Goal: Transaction & Acquisition: Purchase product/service

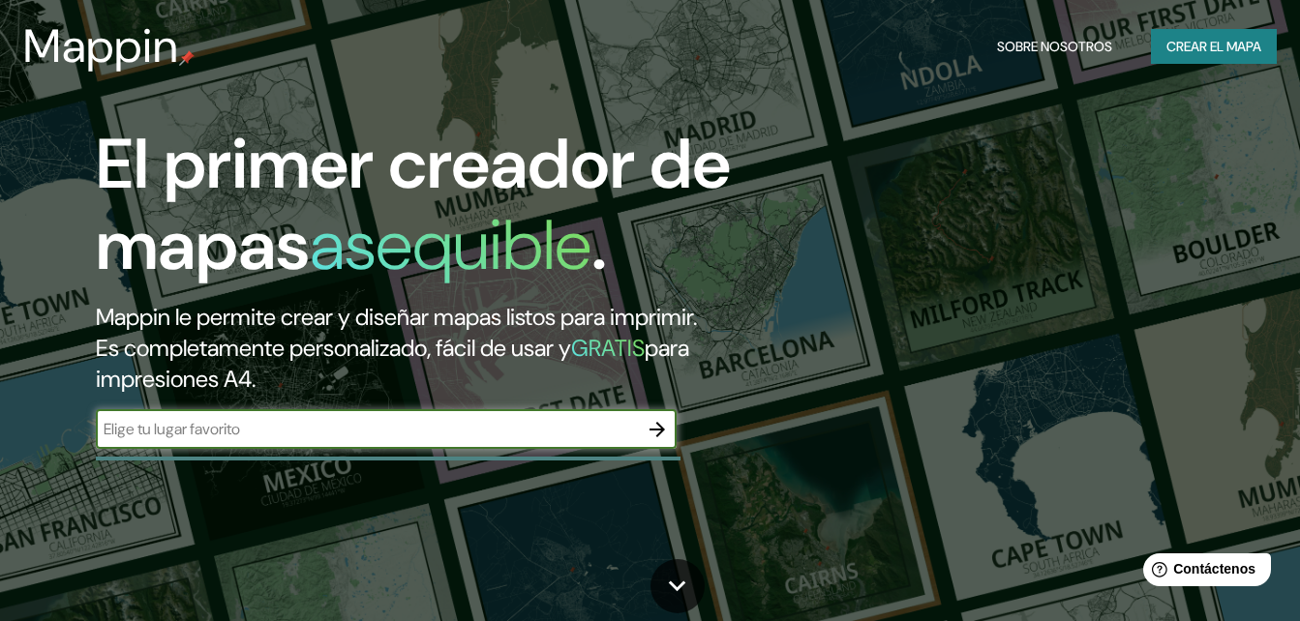
click at [555, 421] on input "text" at bounding box center [367, 429] width 542 height 22
type input "[PERSON_NAME], Huejutla [PERSON_NAME], [GEOGRAPHIC_DATA]"
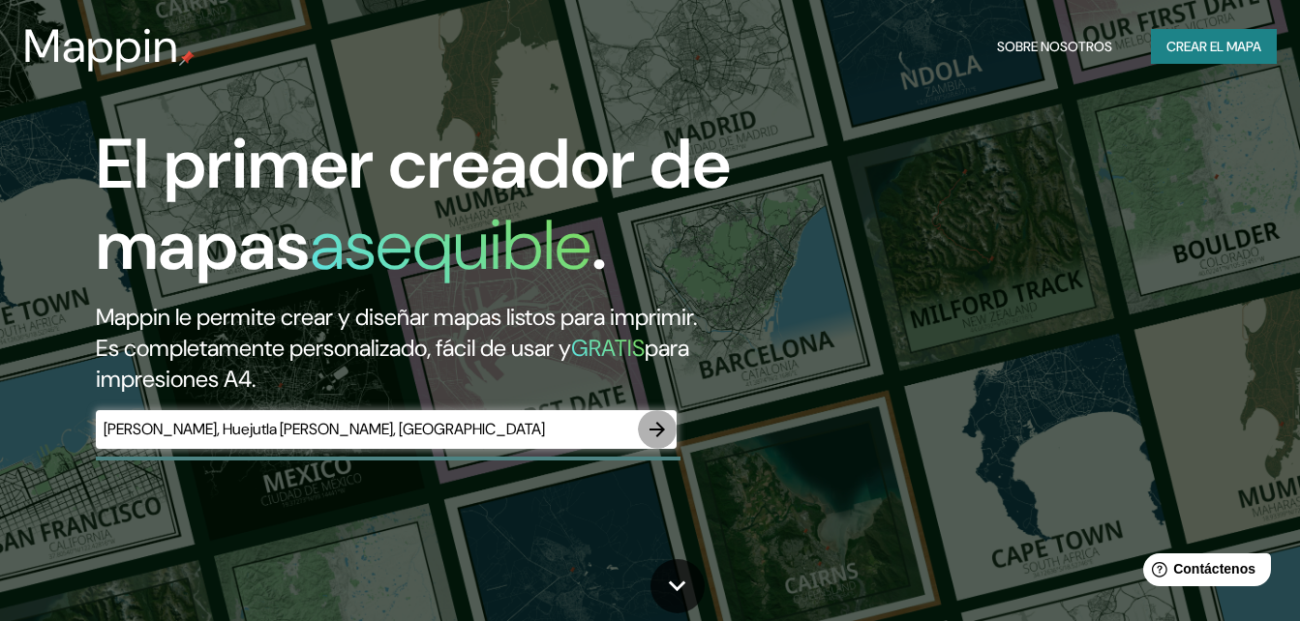
click at [651, 419] on icon "button" at bounding box center [657, 429] width 23 height 23
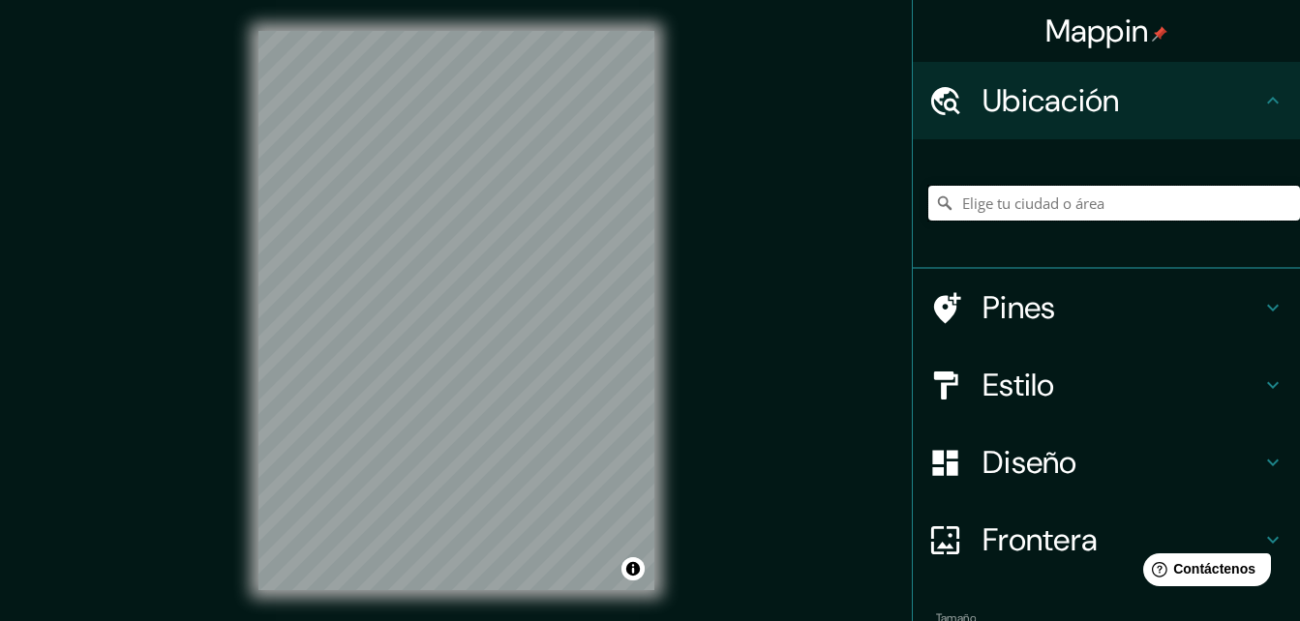
click at [1017, 209] on input "Elige tu ciudad o área" at bounding box center [1114, 203] width 372 height 35
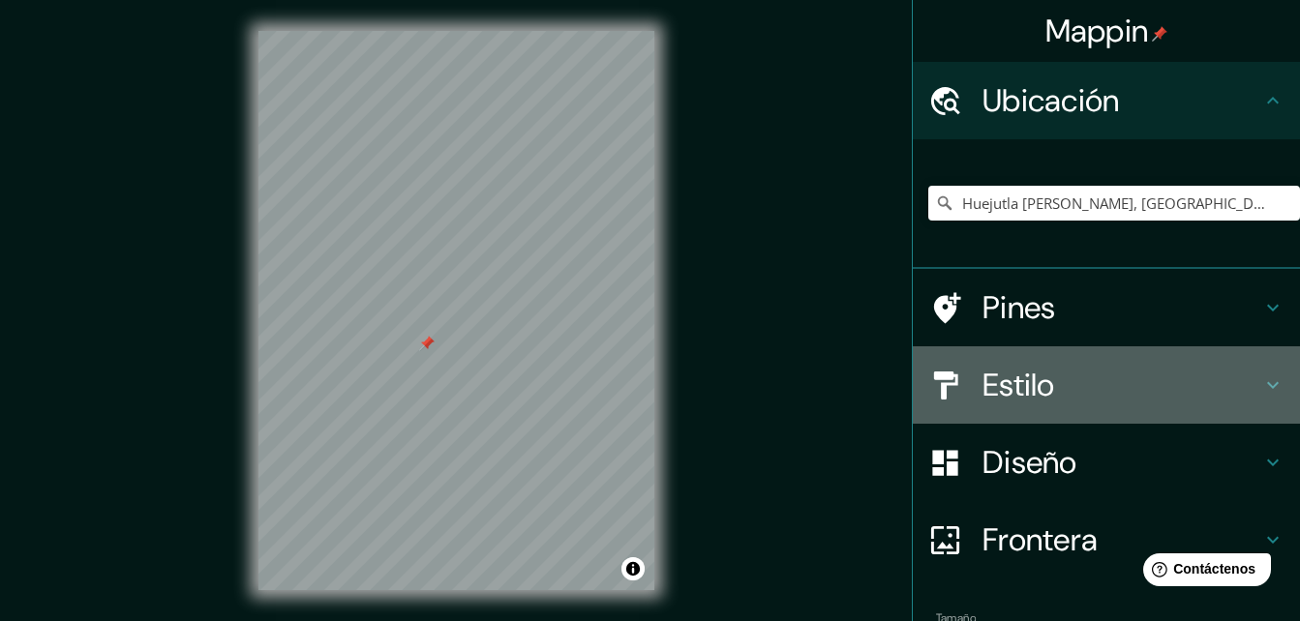
click at [1262, 390] on icon at bounding box center [1272, 385] width 23 height 23
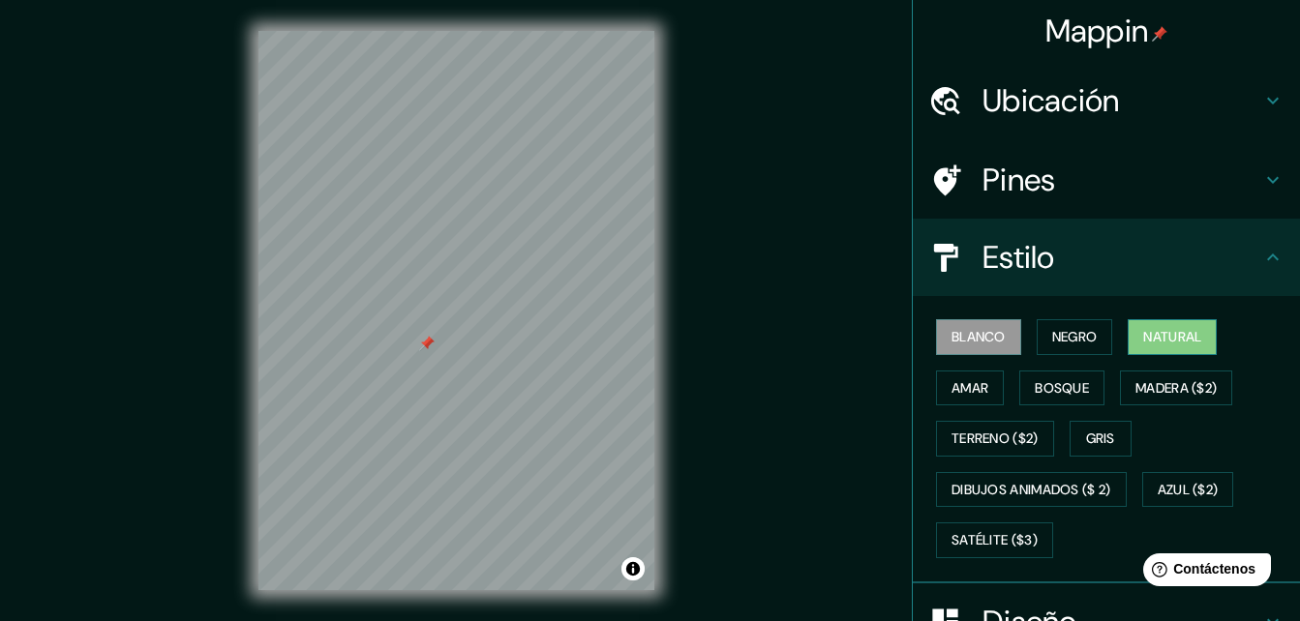
click at [1184, 335] on font "Natural" at bounding box center [1172, 337] width 58 height 24
click at [1009, 445] on font "Terreno ($2)" at bounding box center [994, 439] width 87 height 24
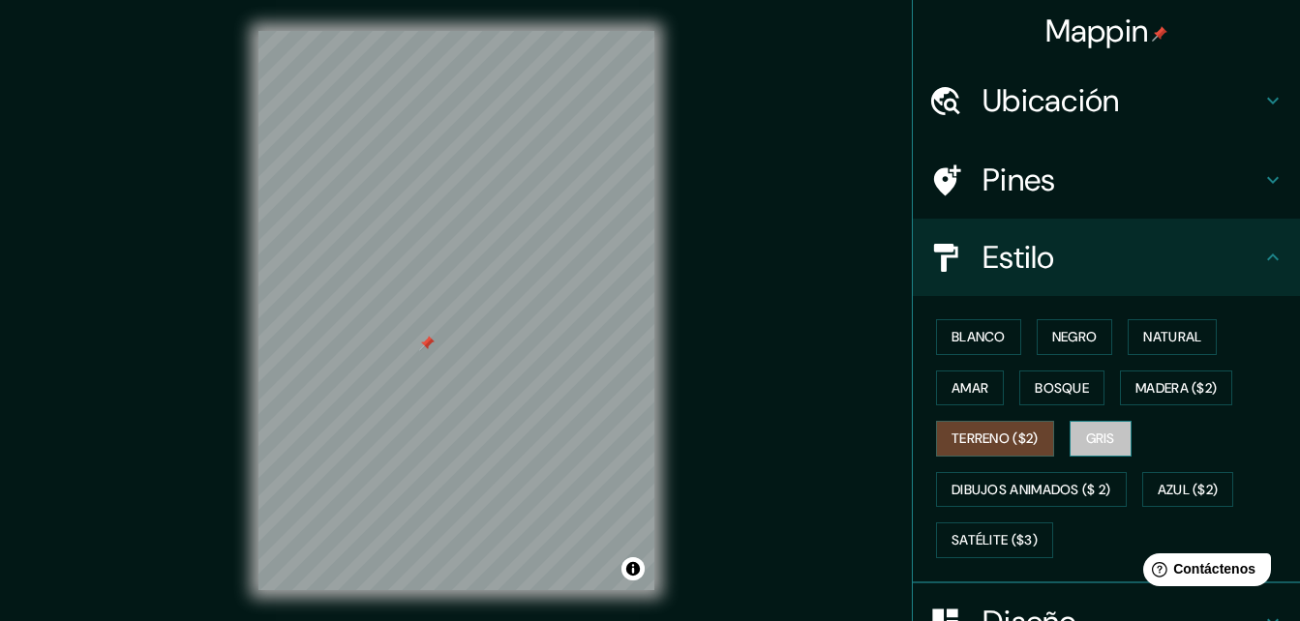
click at [1089, 447] on font "Gris" at bounding box center [1100, 439] width 29 height 24
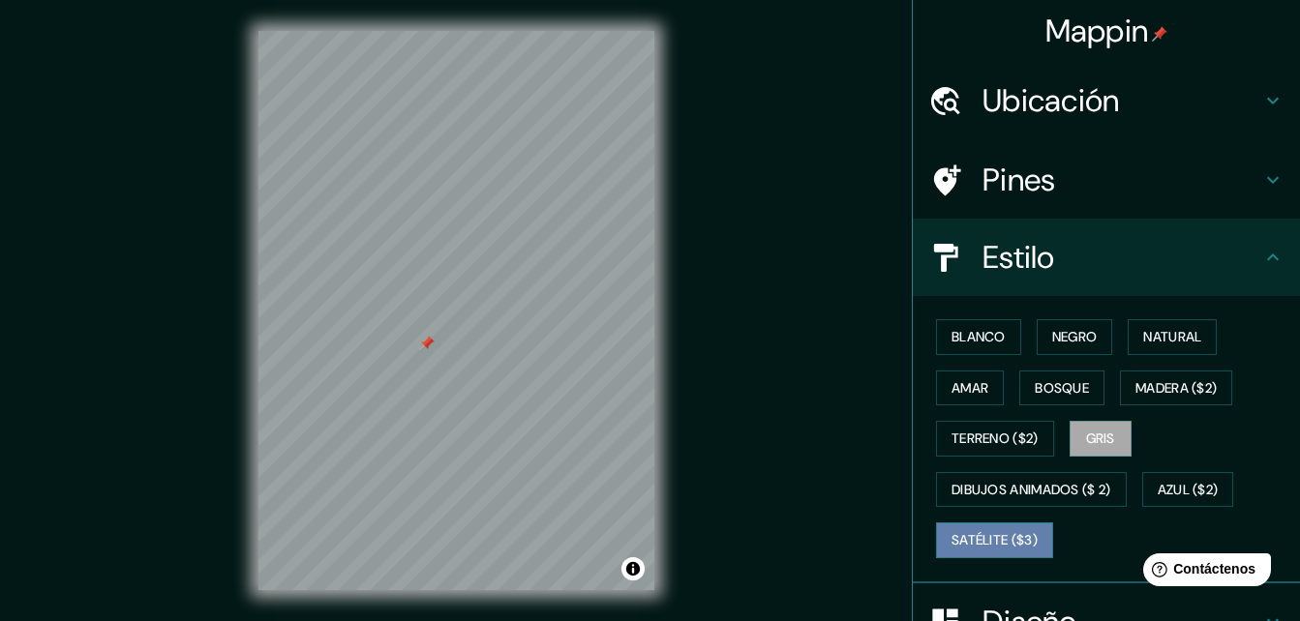
click at [980, 546] on font "Satélite ($3)" at bounding box center [994, 540] width 86 height 24
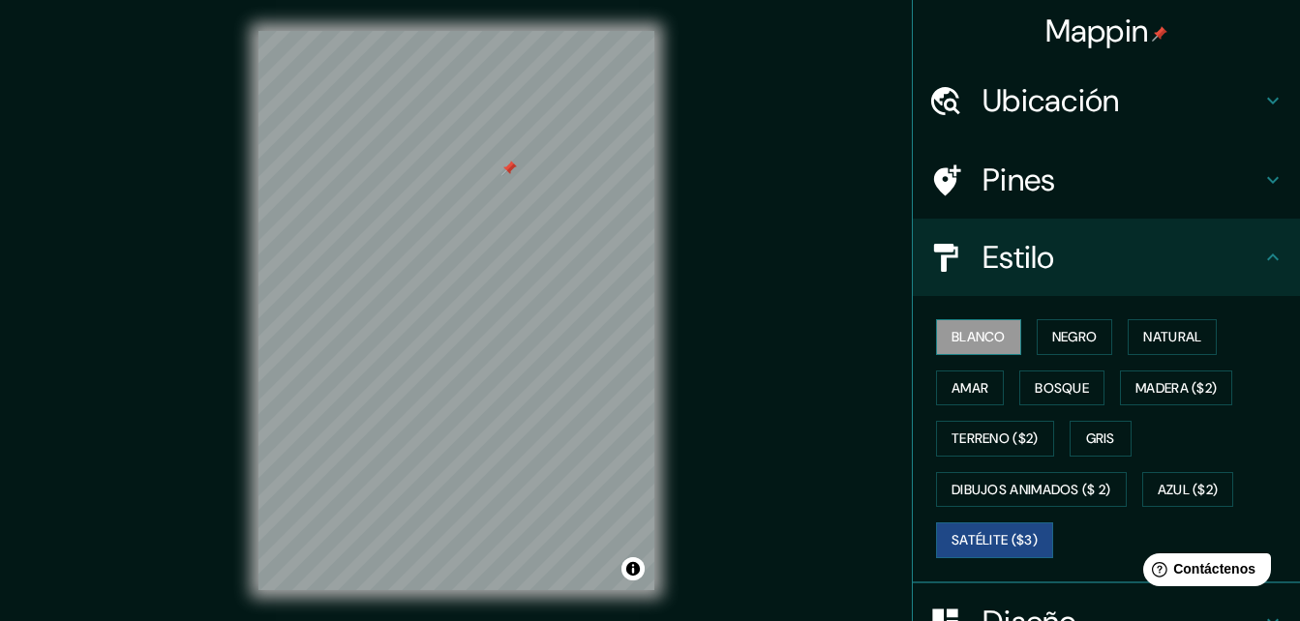
click at [966, 337] on font "Blanco" at bounding box center [978, 337] width 54 height 24
click at [1059, 333] on font "Negro" at bounding box center [1074, 337] width 45 height 24
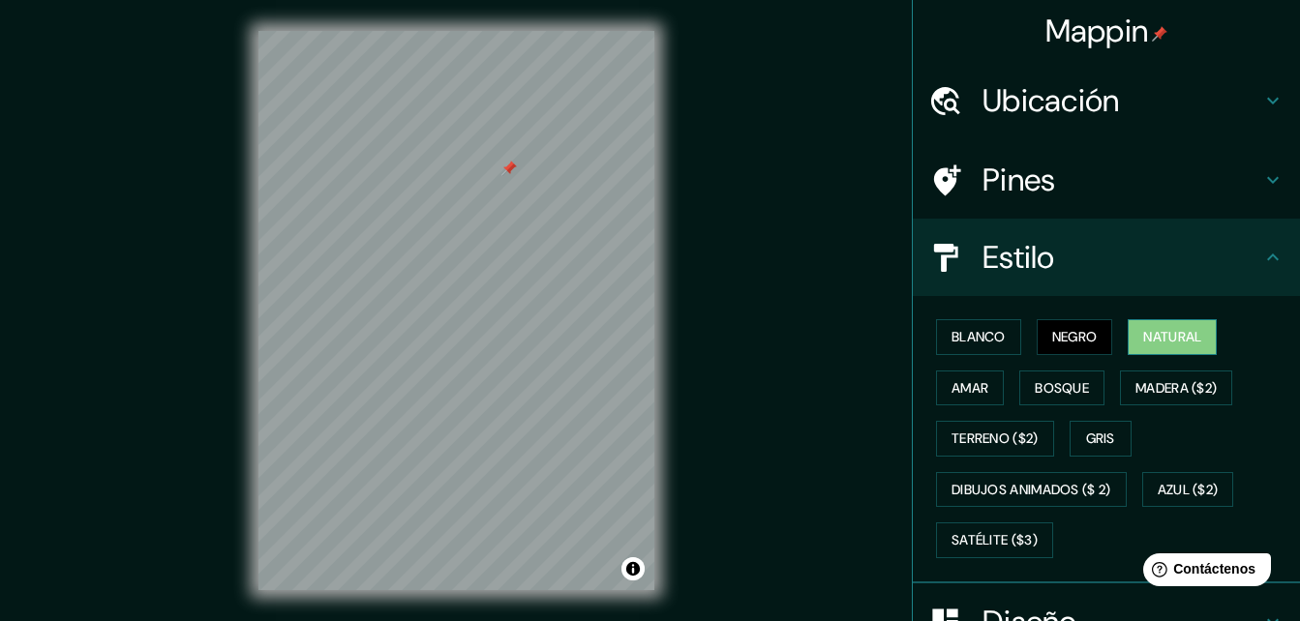
click at [1151, 341] on font "Natural" at bounding box center [1172, 337] width 58 height 24
click at [1057, 390] on font "Bosque" at bounding box center [1062, 389] width 54 height 24
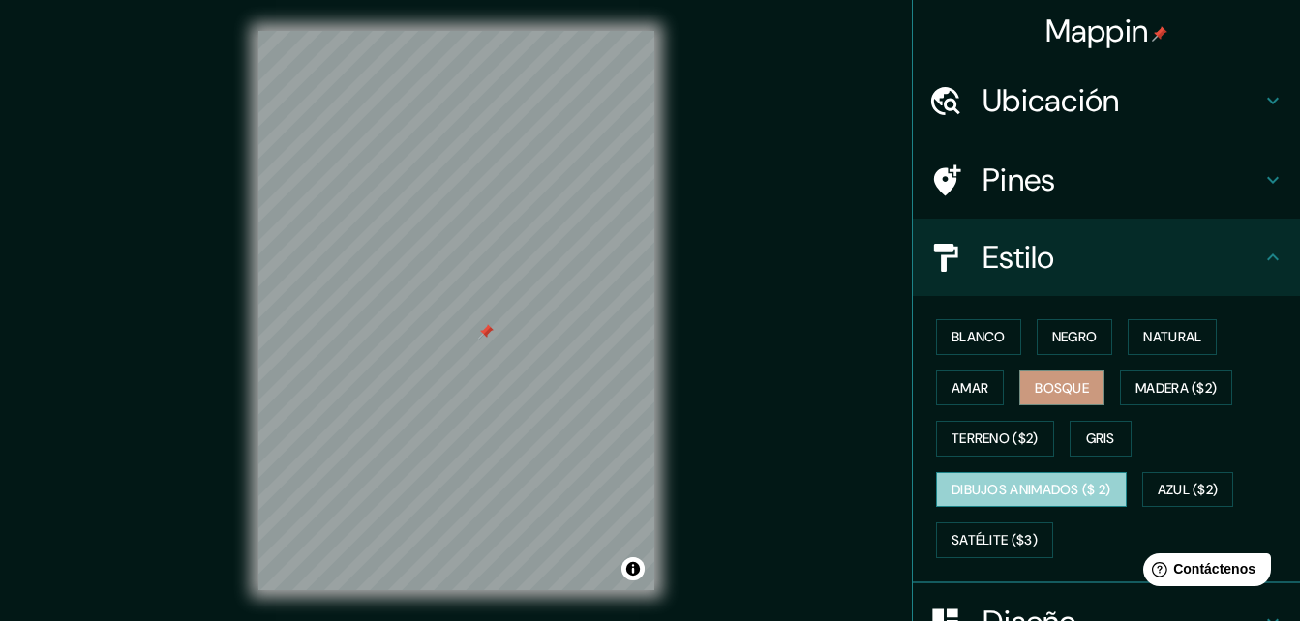
click at [1021, 491] on font "Dibujos animados ($ 2)" at bounding box center [1031, 490] width 160 height 24
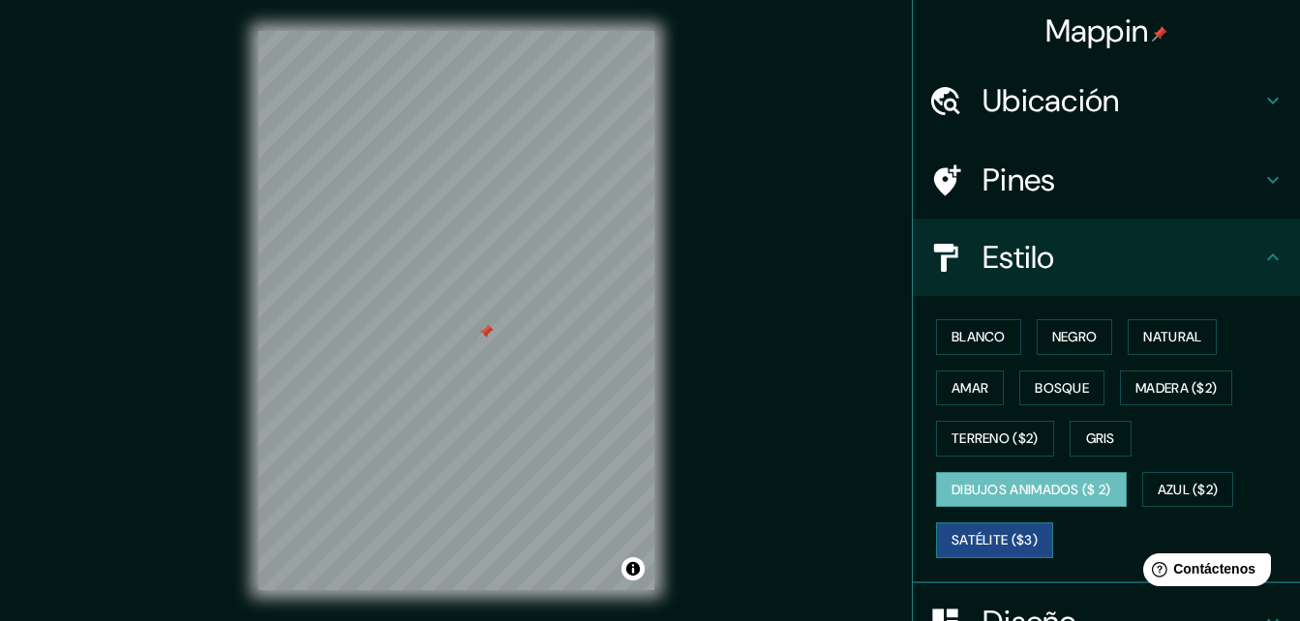
click at [994, 538] on font "Satélite ($3)" at bounding box center [994, 540] width 86 height 24
click at [591, 620] on html "Mappin Ubicación [GEOGRAPHIC_DATA][PERSON_NAME], [GEOGRAPHIC_DATA], [GEOGRAPHIC…" at bounding box center [650, 310] width 1300 height 621
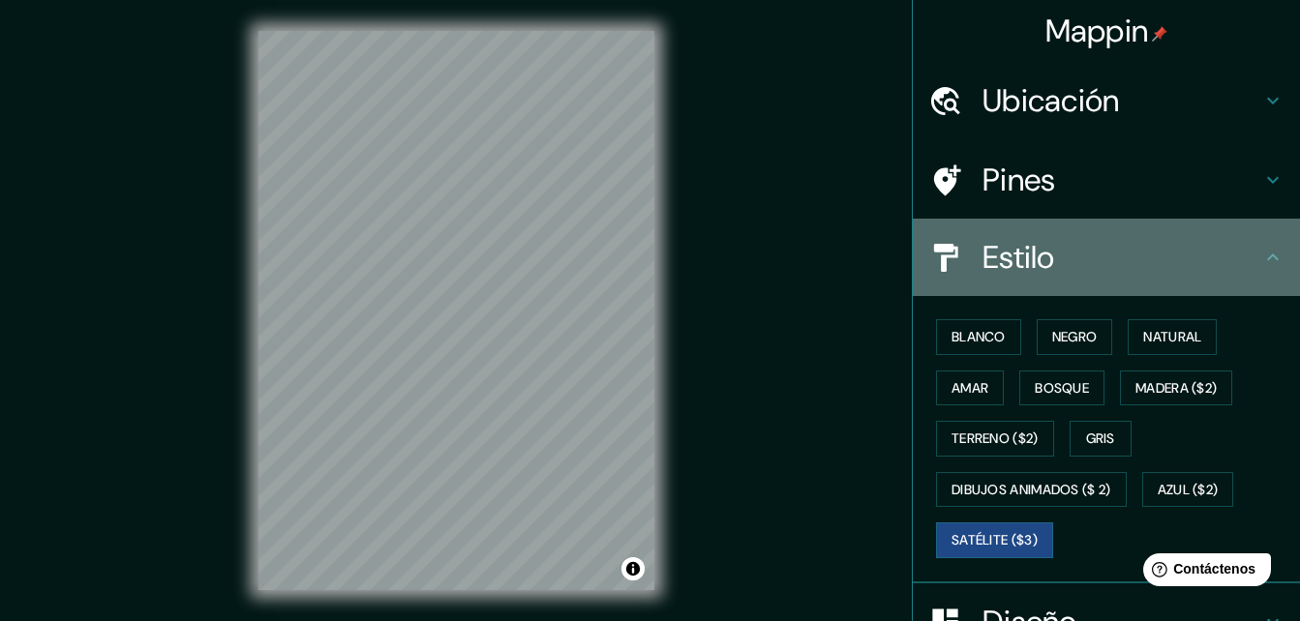
click at [1261, 256] on icon at bounding box center [1272, 257] width 23 height 23
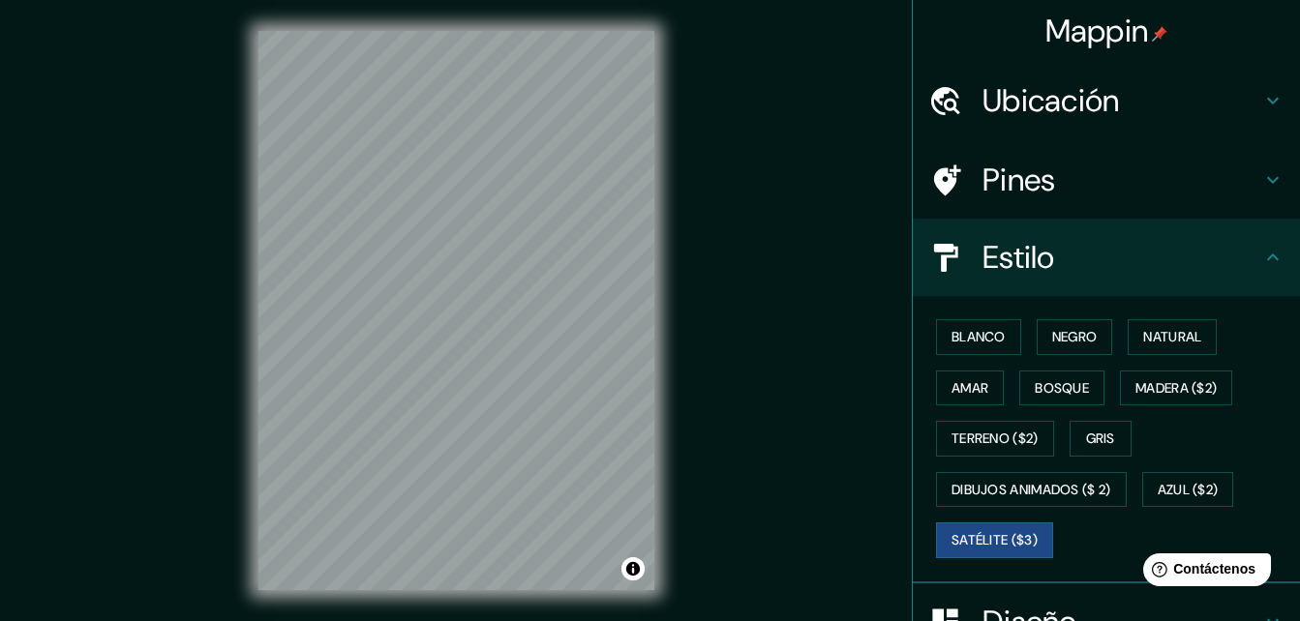
click at [1261, 252] on icon at bounding box center [1272, 257] width 23 height 23
click at [950, 323] on button "Blanco" at bounding box center [978, 337] width 85 height 36
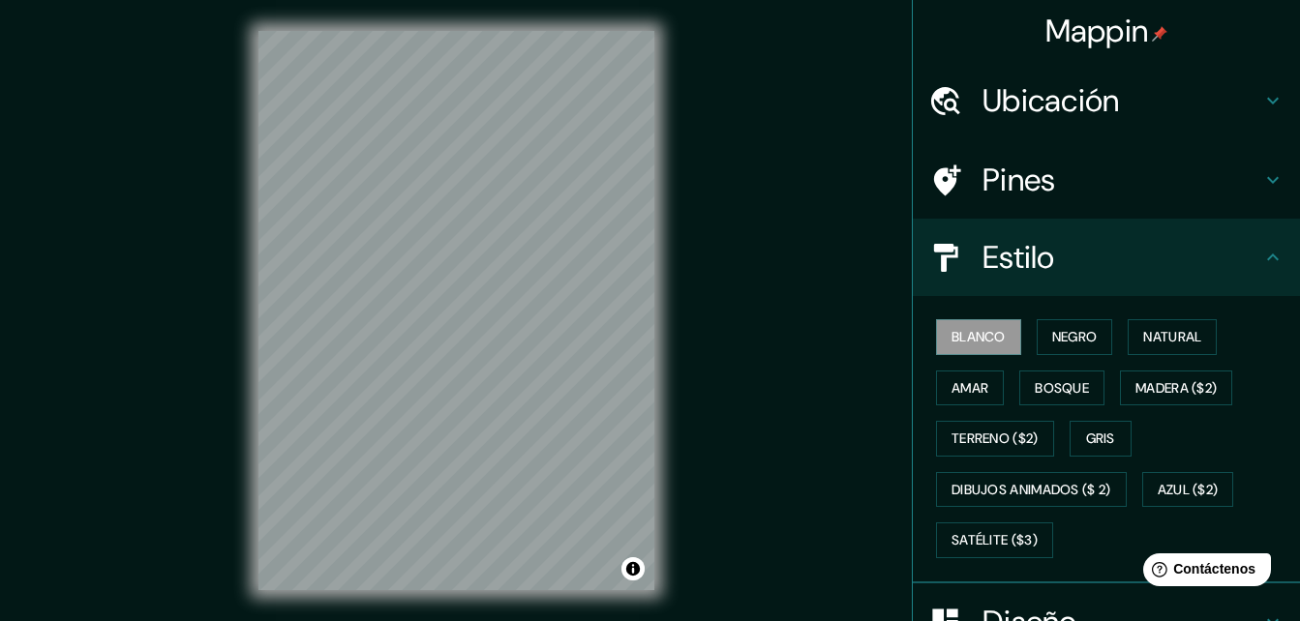
click at [1262, 261] on icon at bounding box center [1272, 257] width 23 height 23
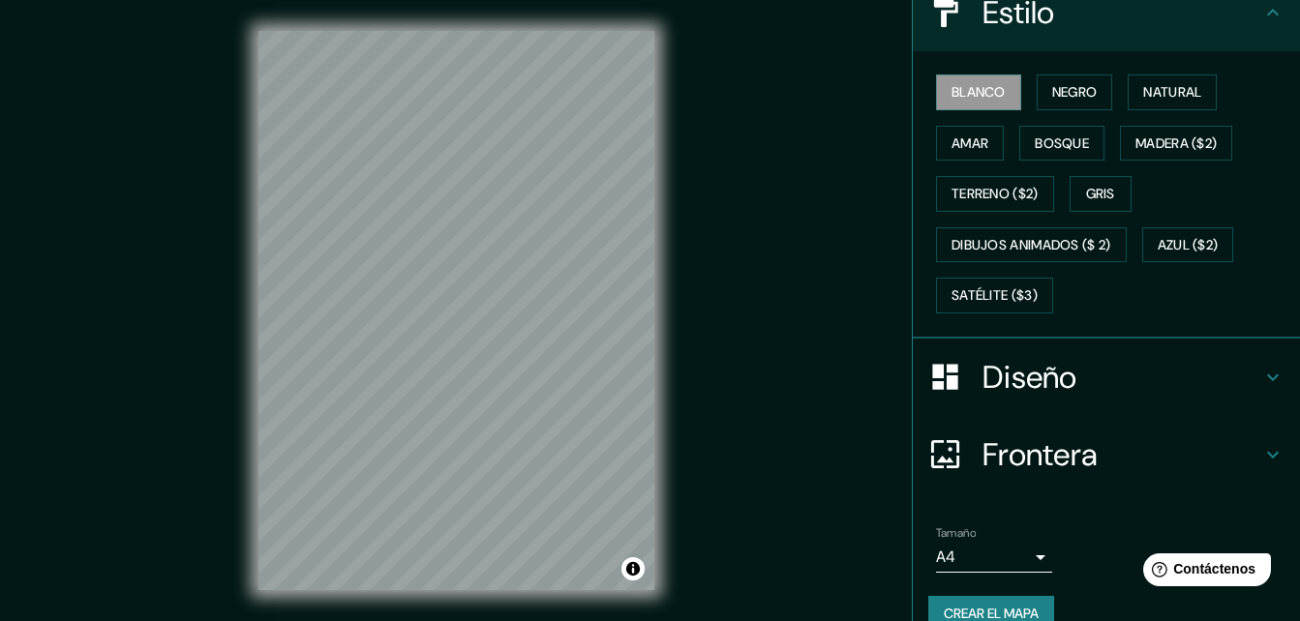
scroll to position [278, 0]
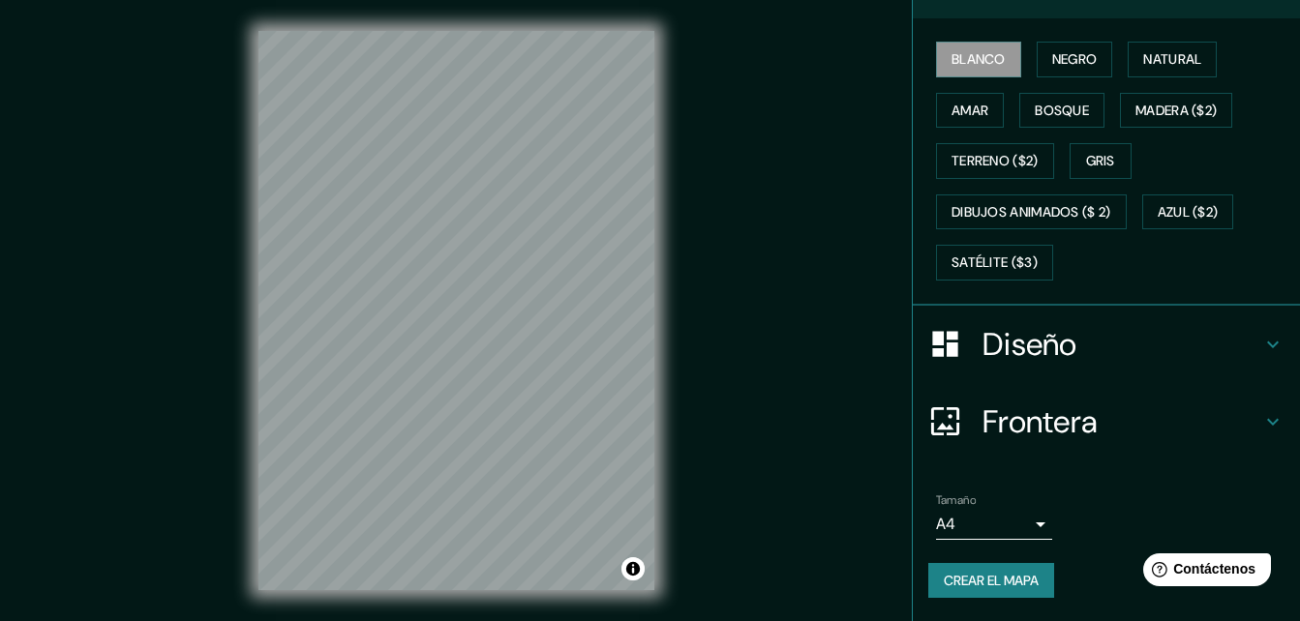
click at [1261, 342] on icon at bounding box center [1272, 344] width 23 height 23
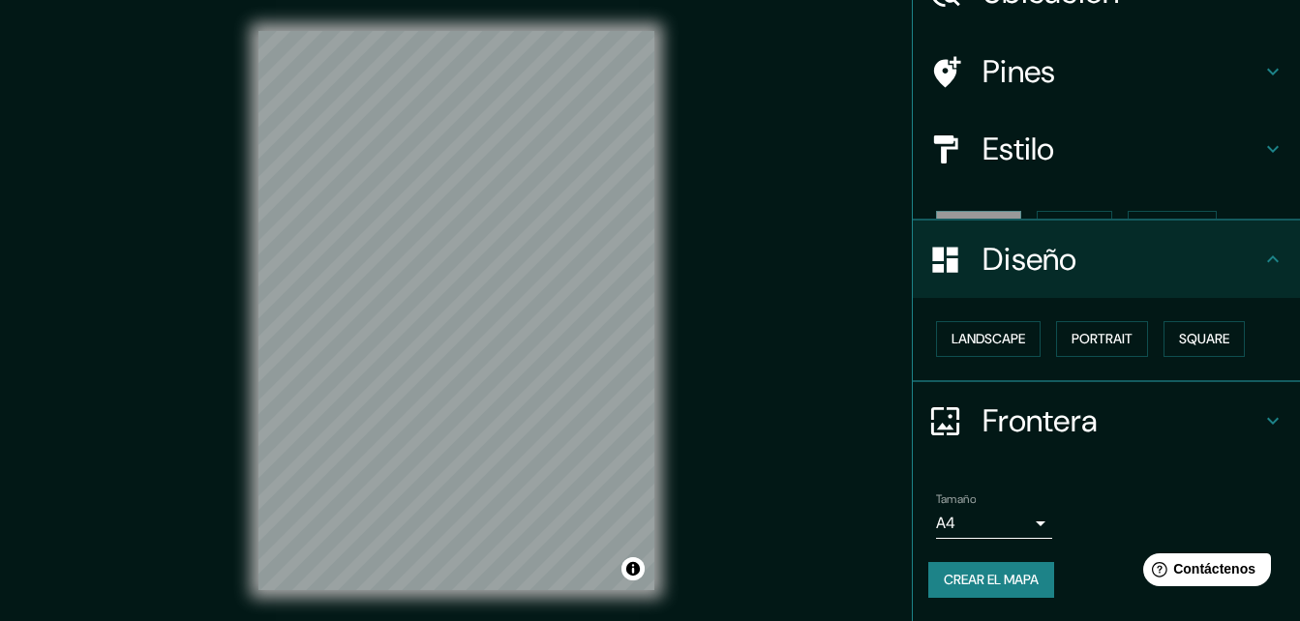
scroll to position [75, 0]
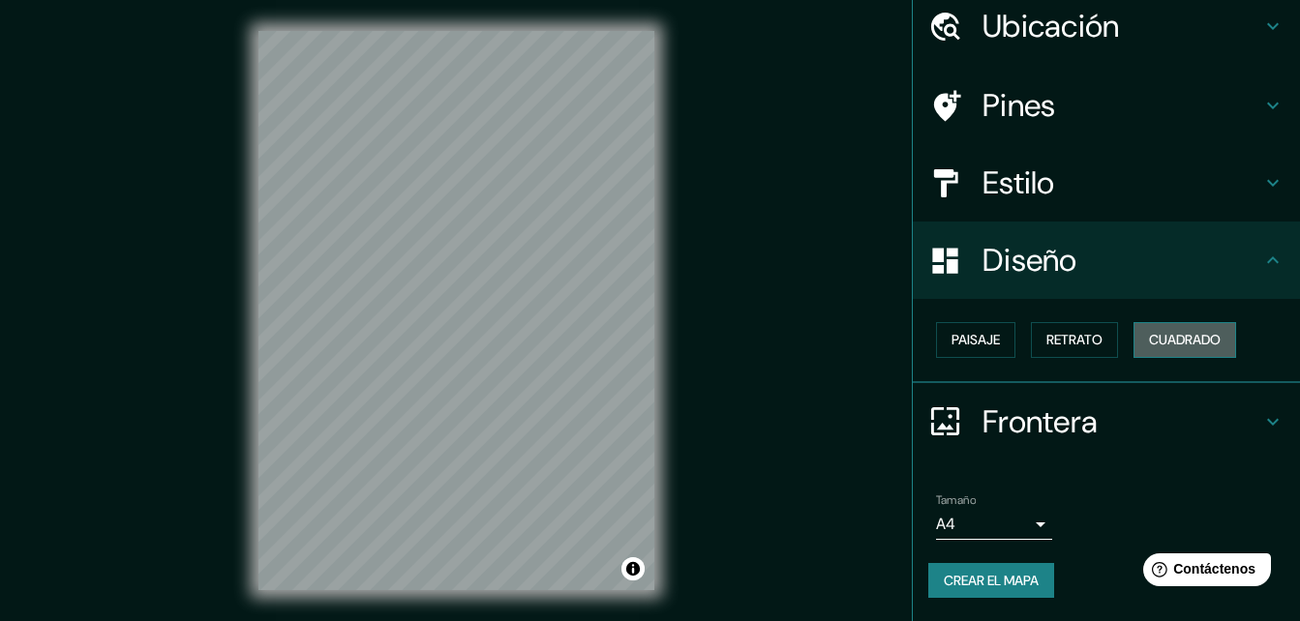
click at [1149, 340] on font "Cuadrado" at bounding box center [1185, 340] width 72 height 24
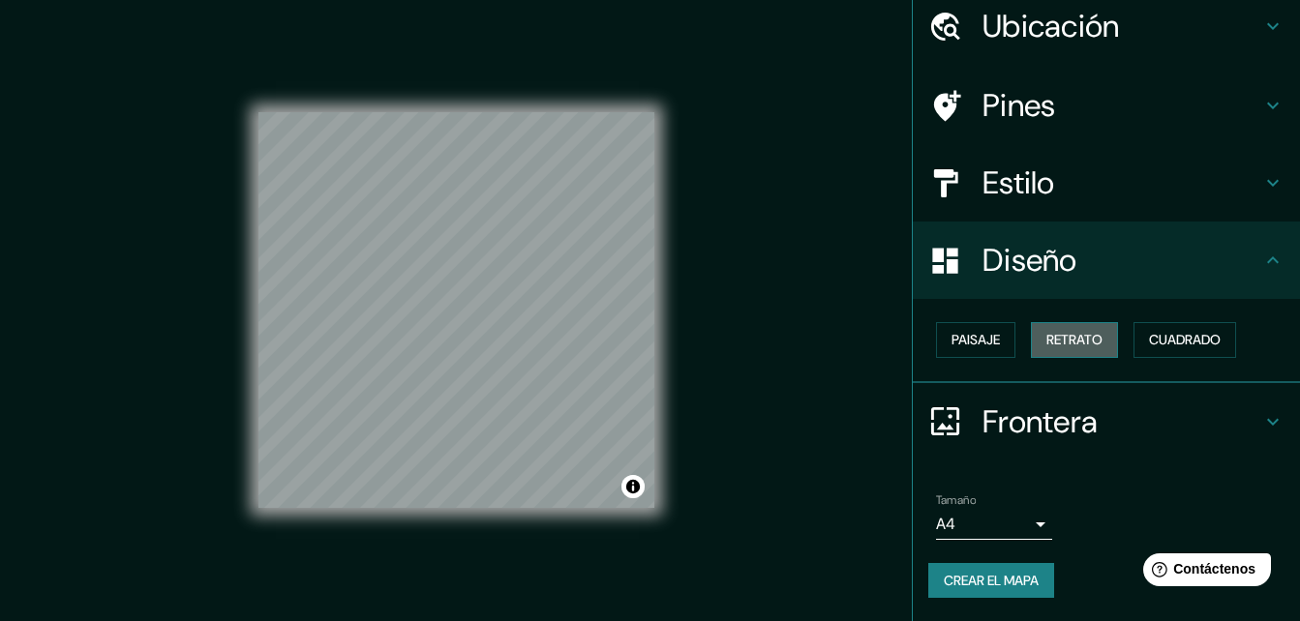
click at [1078, 346] on font "Retrato" at bounding box center [1074, 340] width 56 height 24
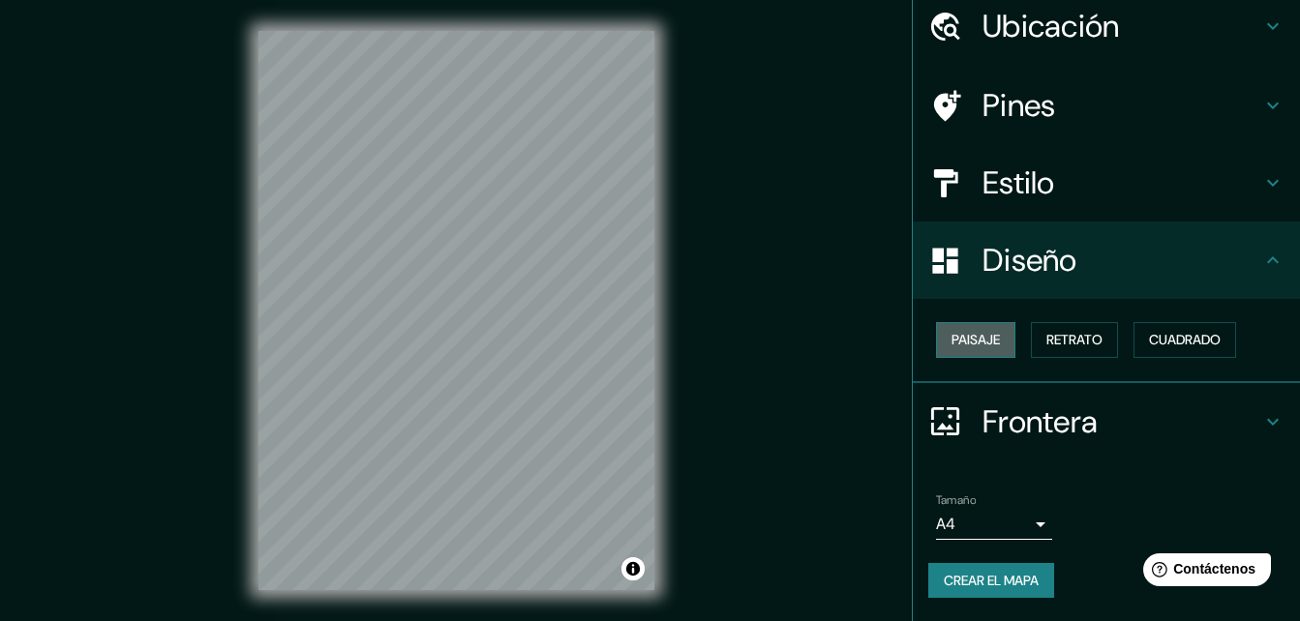
click at [989, 345] on button "Paisaje" at bounding box center [975, 340] width 79 height 36
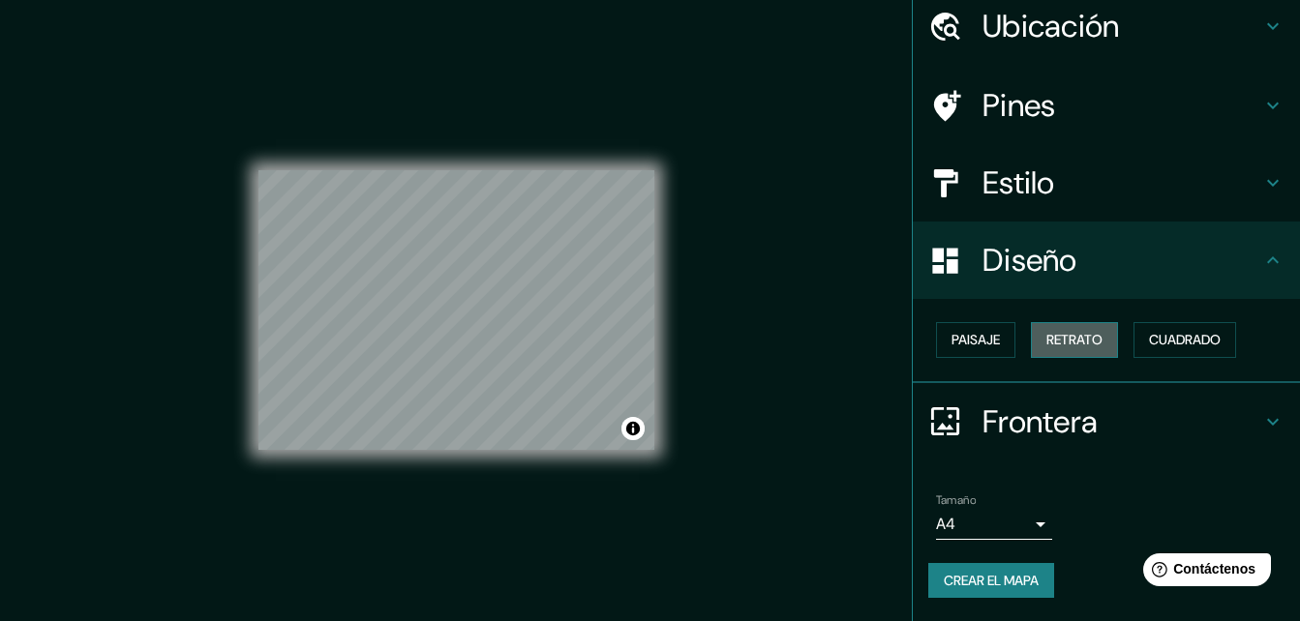
click at [1046, 339] on font "Retrato" at bounding box center [1074, 340] width 56 height 24
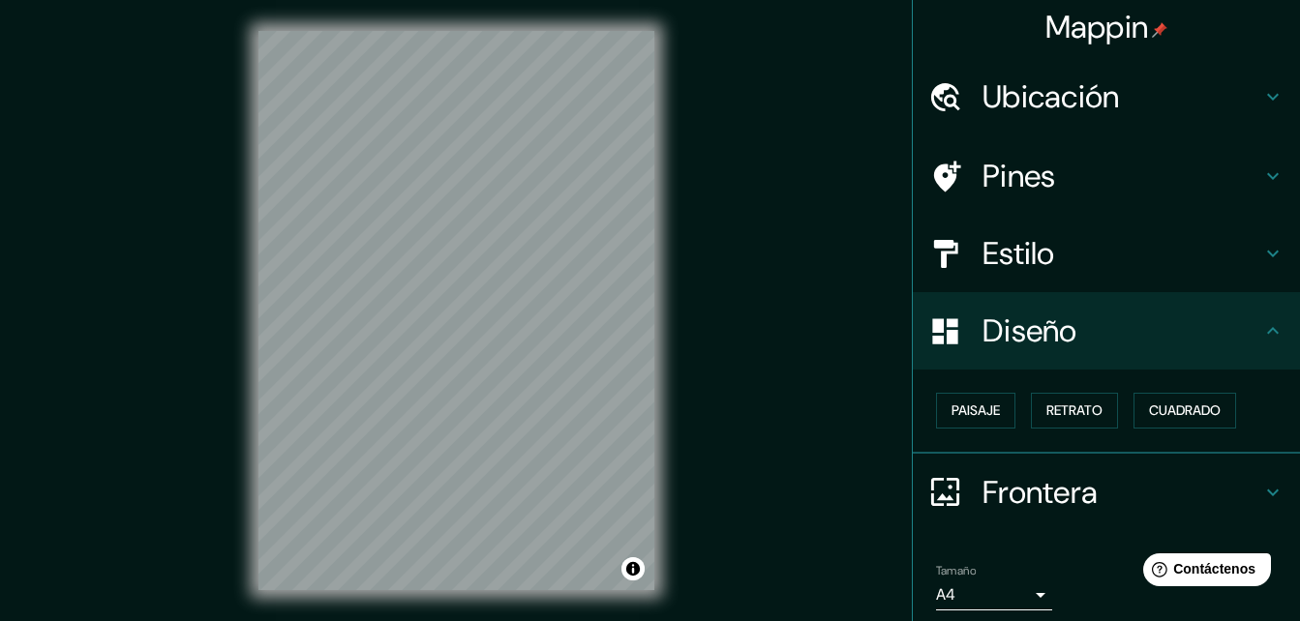
scroll to position [0, 0]
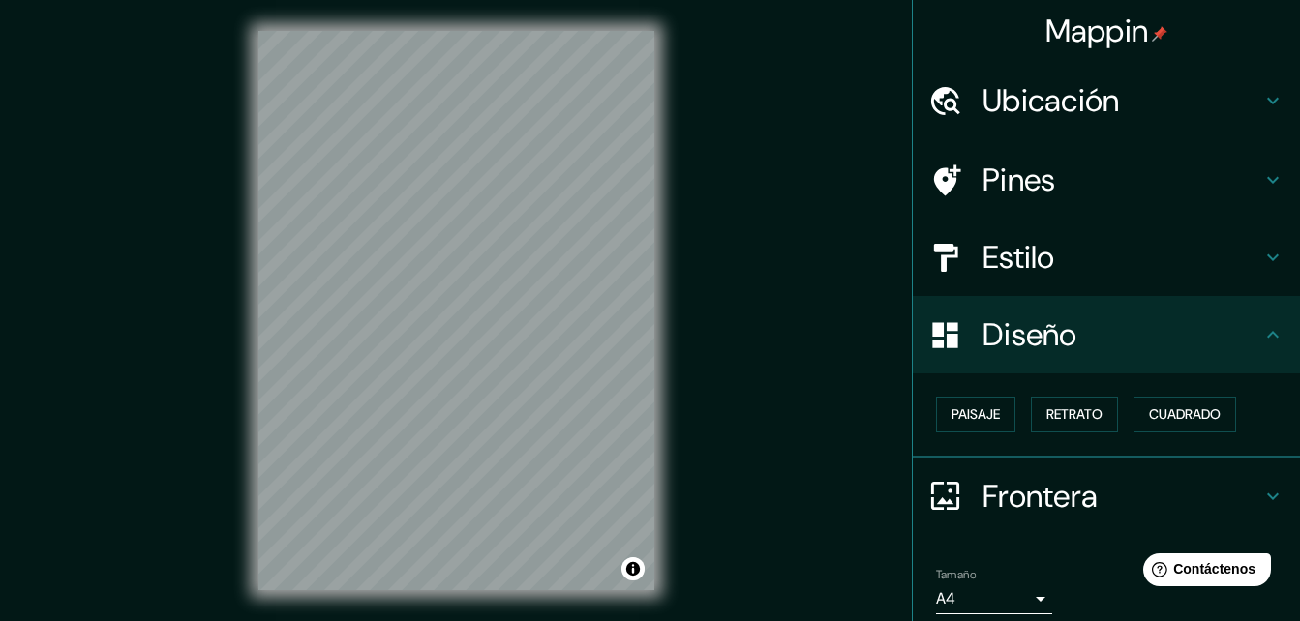
click at [1249, 116] on div "Ubicación" at bounding box center [1106, 100] width 387 height 77
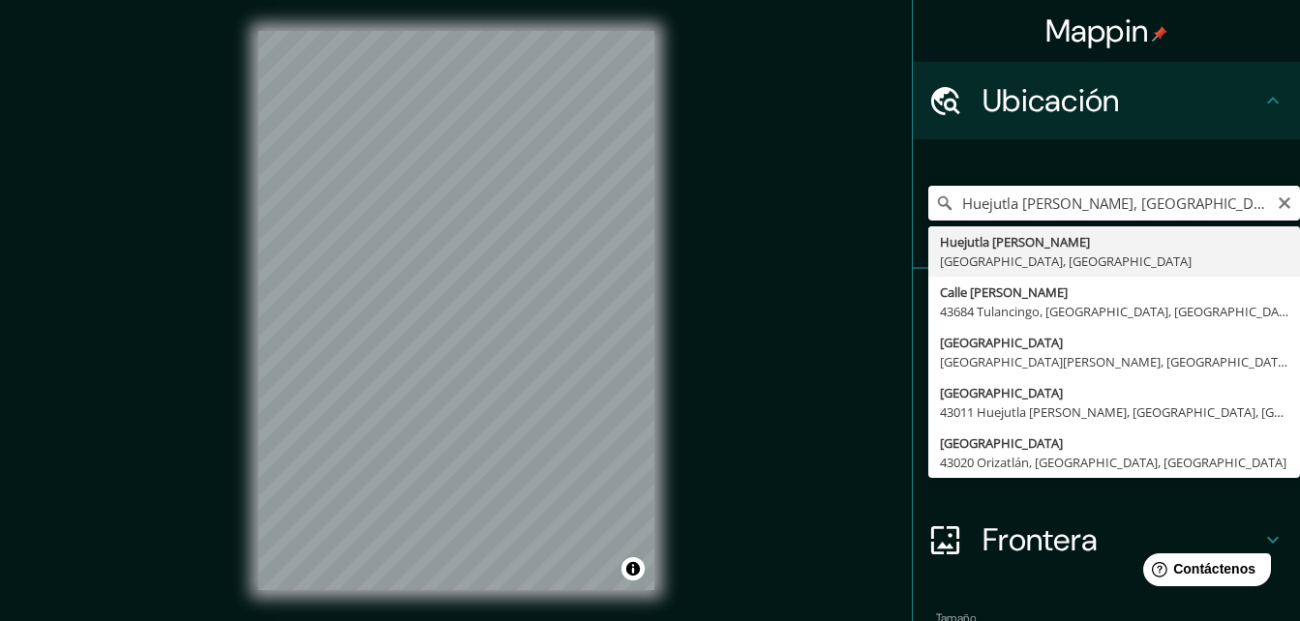
click at [950, 209] on input "Huejutla [PERSON_NAME], [GEOGRAPHIC_DATA], [GEOGRAPHIC_DATA]" at bounding box center [1114, 203] width 372 height 35
type input "Huejutla [PERSON_NAME], [GEOGRAPHIC_DATA], [GEOGRAPHIC_DATA]"
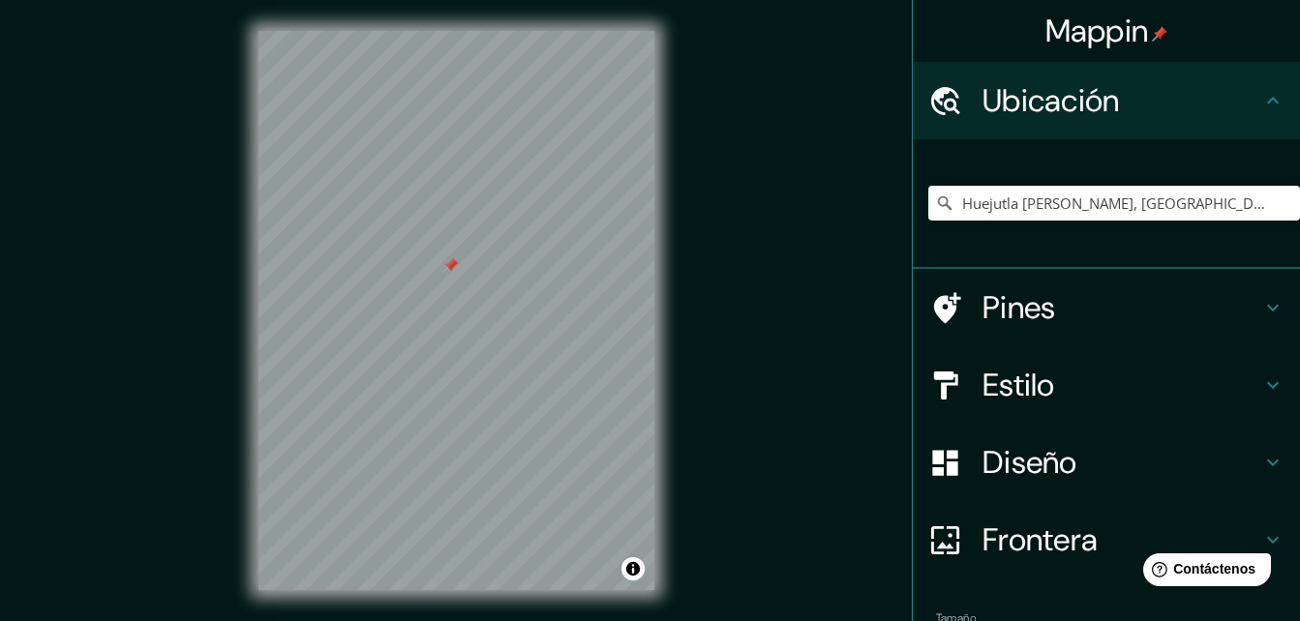
click at [704, 439] on div "Mappin Ubicación [GEOGRAPHIC_DATA][PERSON_NAME], [GEOGRAPHIC_DATA], [GEOGRAPHIC…" at bounding box center [650, 326] width 1300 height 652
